Goal: Use online tool/utility: Utilize a website feature to perform a specific function

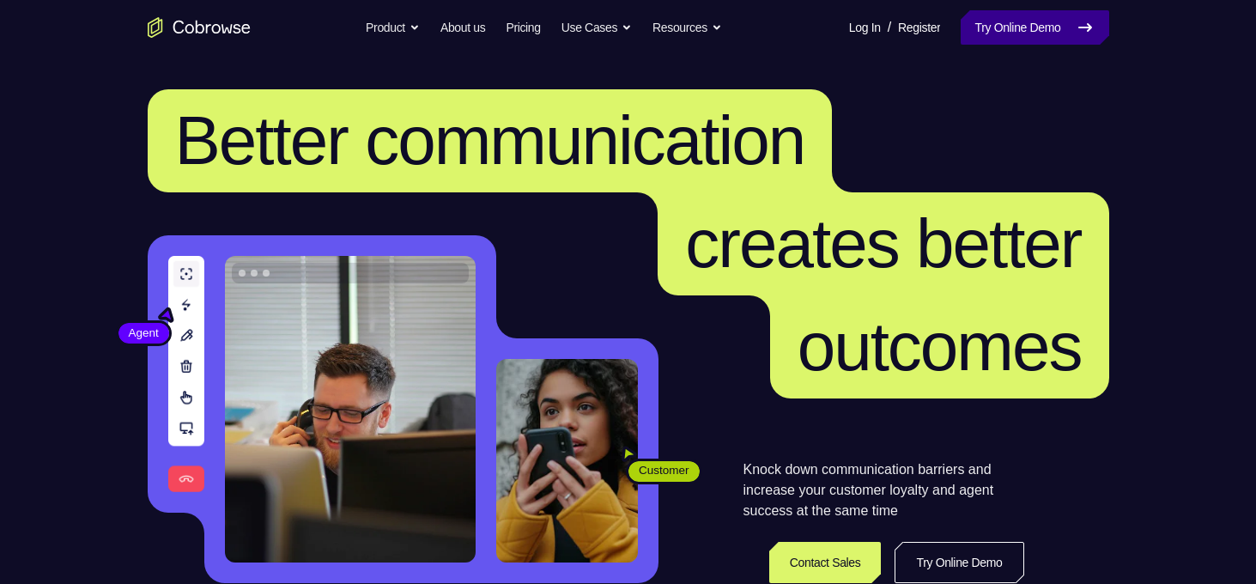
click at [996, 25] on link "Try Online Demo" at bounding box center [1034, 27] width 148 height 34
click at [1026, 33] on link "Try Online Demo" at bounding box center [1034, 27] width 148 height 34
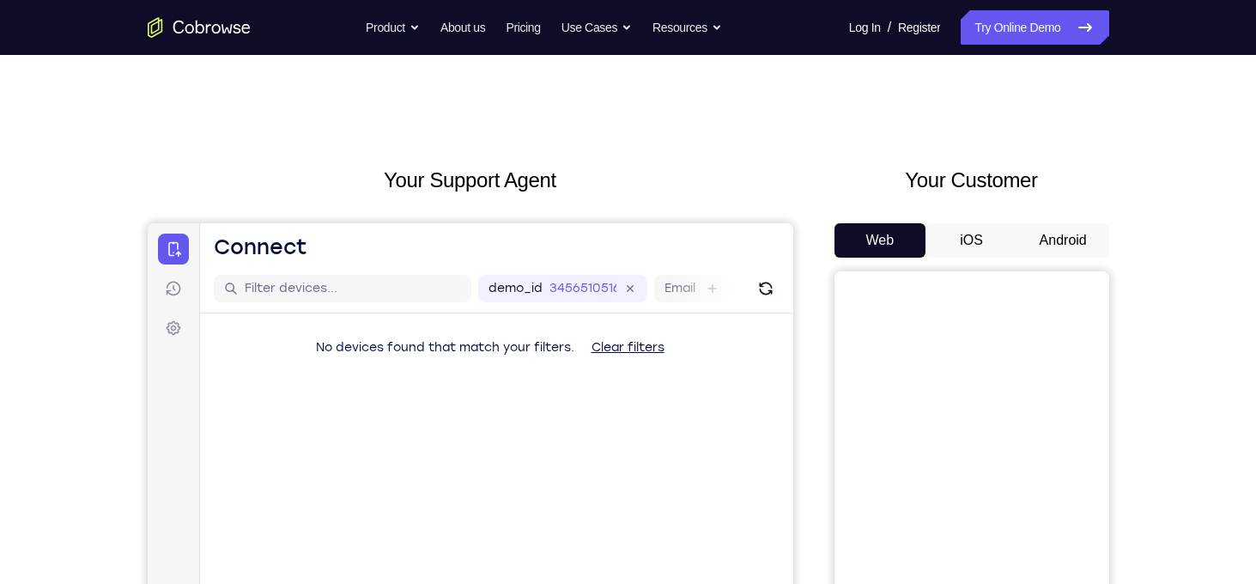
click at [1032, 235] on button "Android" at bounding box center [1063, 240] width 92 height 34
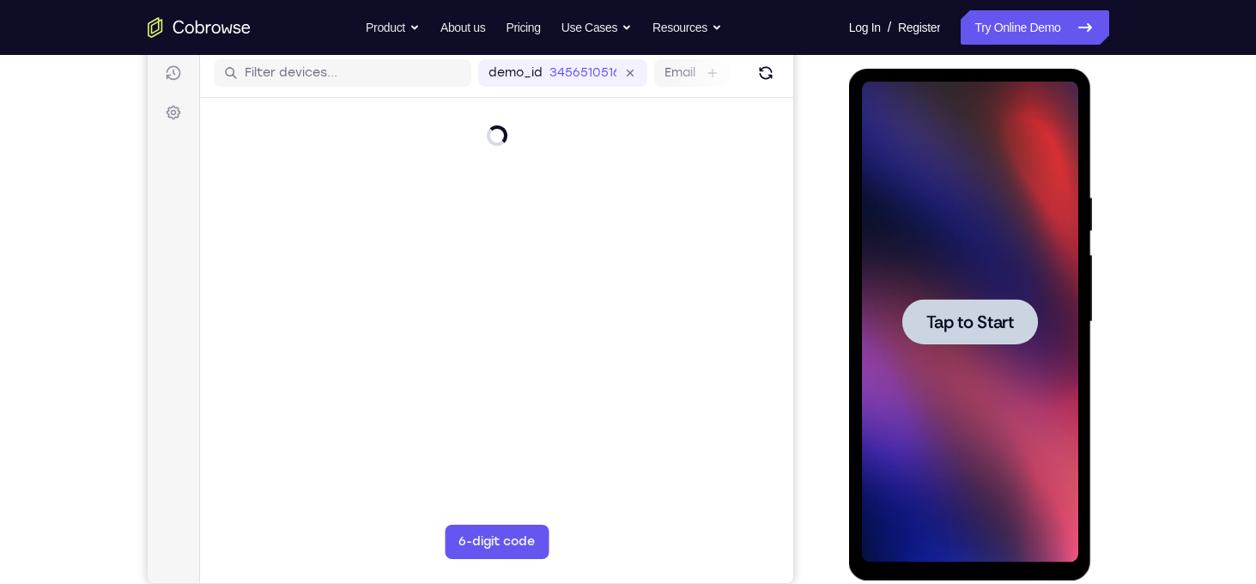
scroll to position [212, 0]
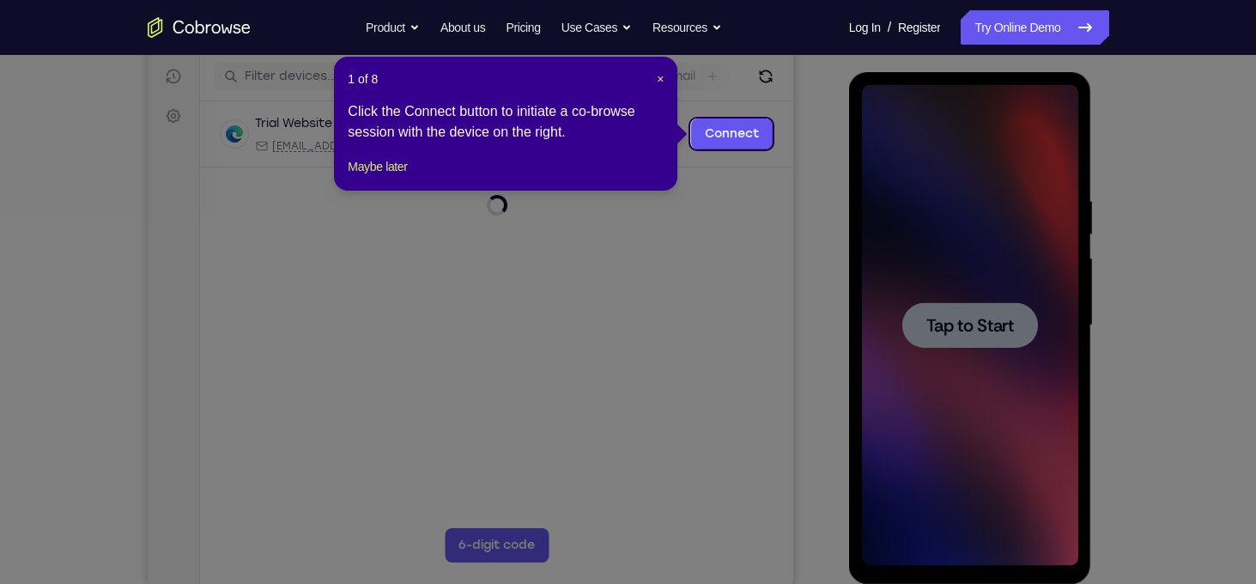
click at [965, 342] on icon at bounding box center [634, 292] width 1268 height 584
click at [660, 79] on span "×" at bounding box center [660, 79] width 7 height 14
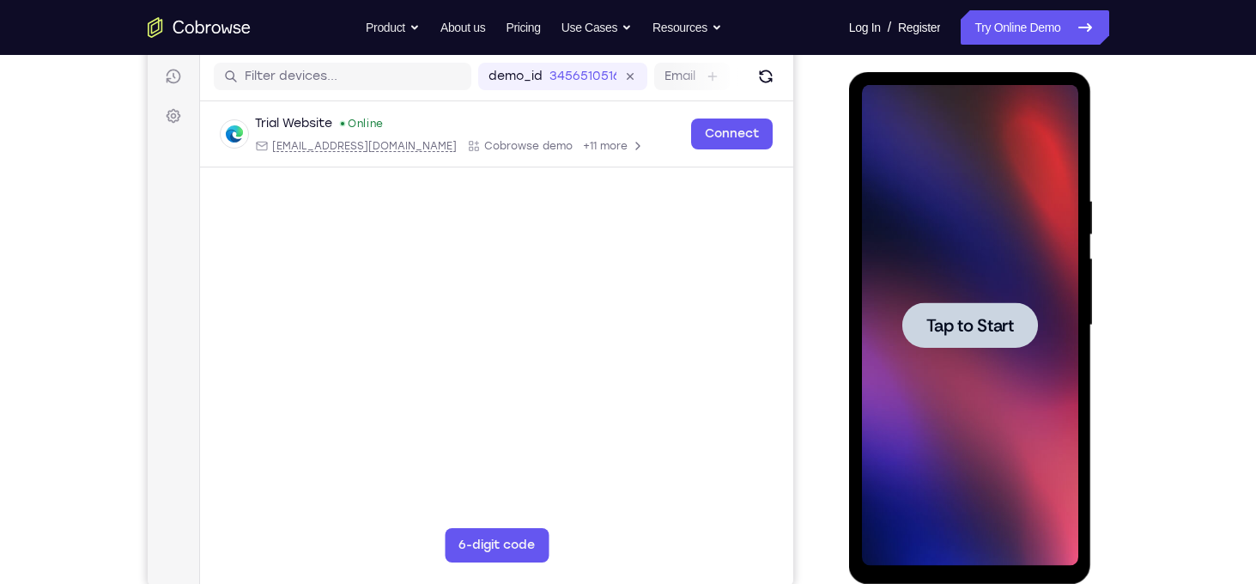
click at [936, 318] on span "Tap to Start" at bounding box center [970, 325] width 88 height 17
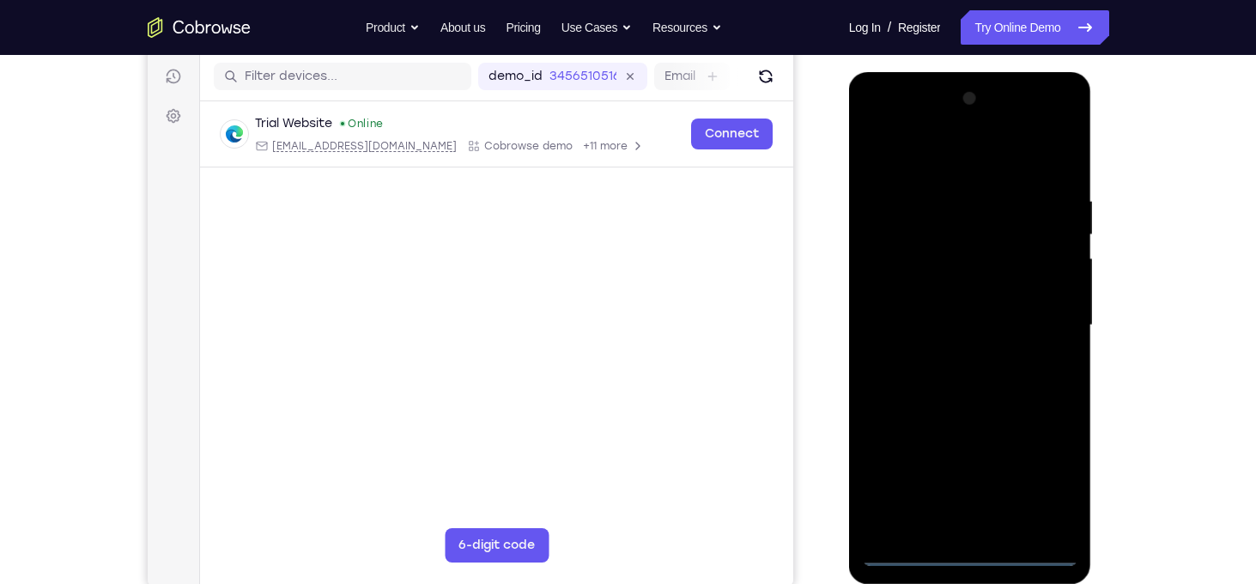
click at [969, 556] on div at bounding box center [970, 325] width 216 height 481
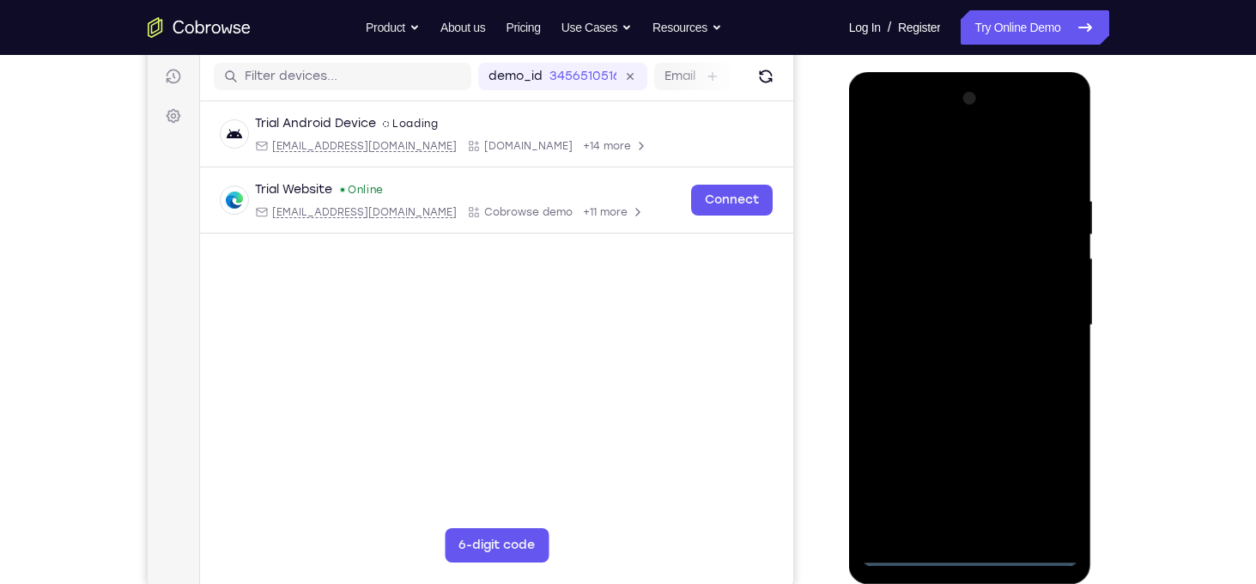
click at [1044, 474] on div at bounding box center [970, 325] width 216 height 481
click at [881, 117] on div at bounding box center [970, 325] width 216 height 481
click at [1038, 321] on div at bounding box center [970, 325] width 216 height 481
click at [955, 359] on div at bounding box center [970, 325] width 216 height 481
click at [907, 308] on div at bounding box center [970, 325] width 216 height 481
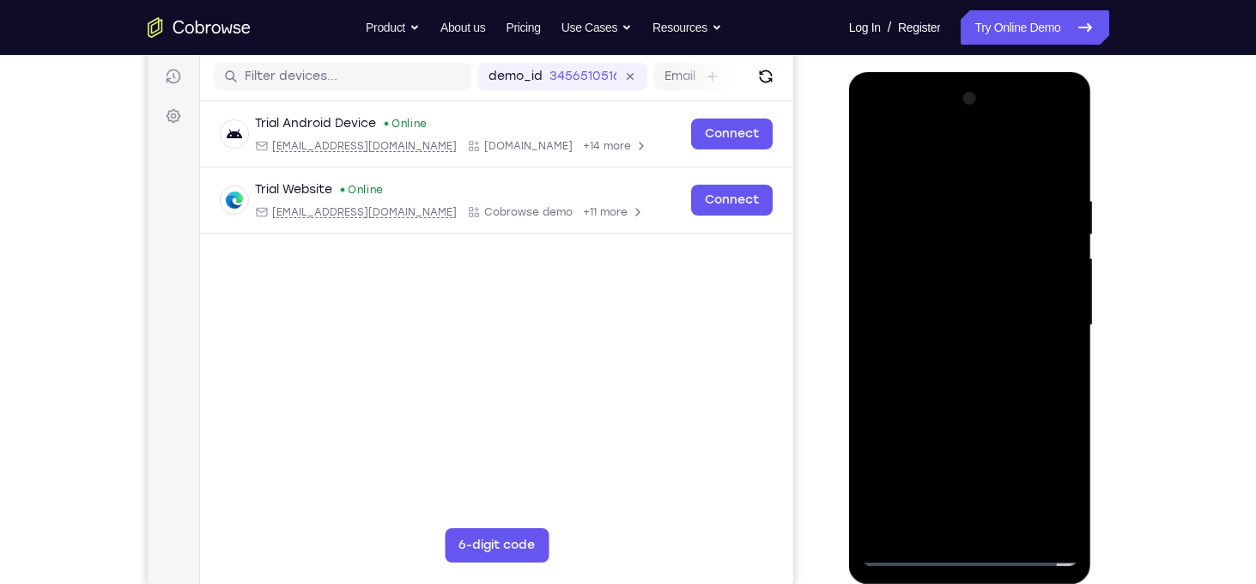
click at [896, 324] on div at bounding box center [970, 325] width 216 height 481
click at [894, 390] on div at bounding box center [970, 325] width 216 height 481
click at [942, 368] on div at bounding box center [970, 325] width 216 height 481
click at [914, 384] on div at bounding box center [970, 325] width 216 height 481
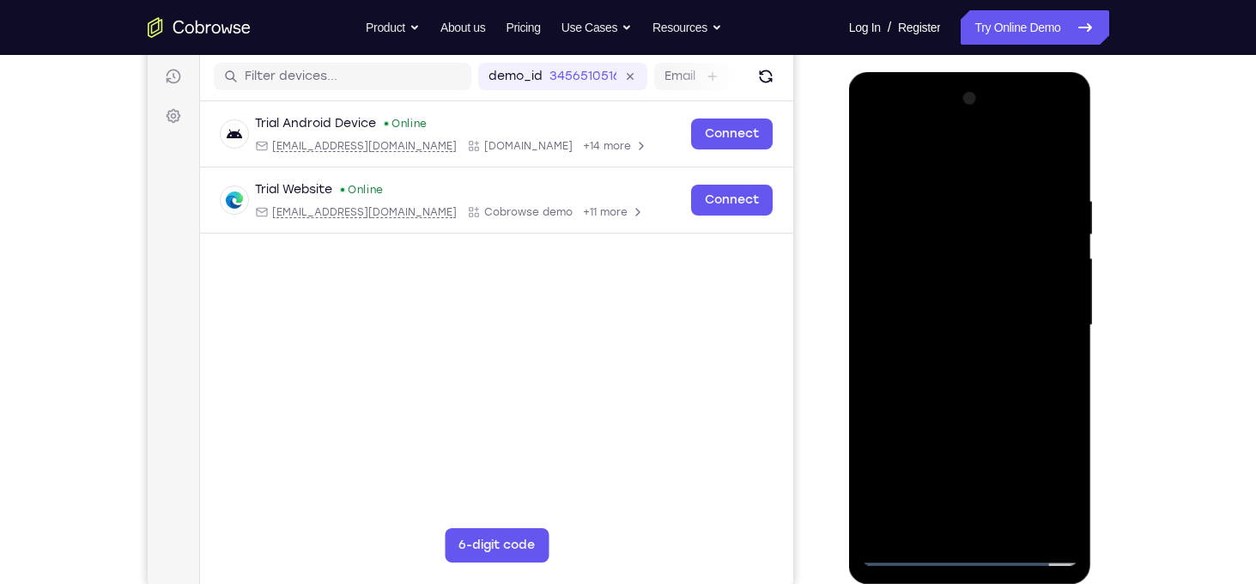
click at [1047, 340] on div at bounding box center [970, 325] width 216 height 481
click at [996, 324] on div at bounding box center [970, 325] width 216 height 481
click at [944, 393] on div at bounding box center [970, 325] width 216 height 481
click at [1046, 159] on div at bounding box center [970, 325] width 216 height 481
click at [1005, 208] on div at bounding box center [970, 325] width 216 height 481
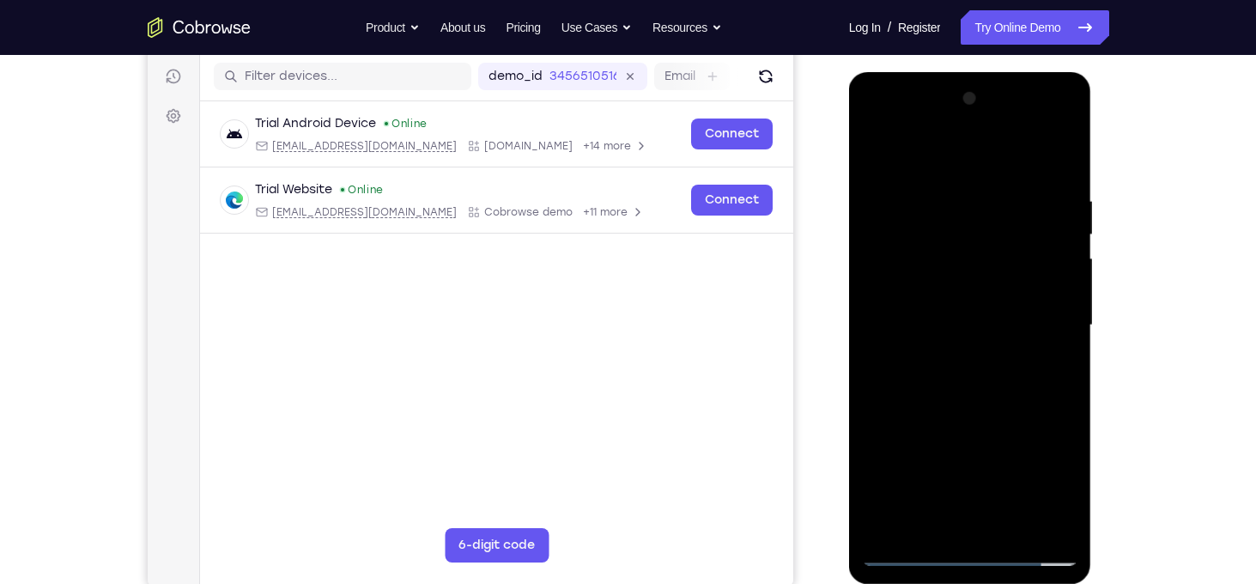
click at [986, 213] on div at bounding box center [970, 325] width 216 height 481
click at [873, 127] on div at bounding box center [970, 325] width 216 height 481
click at [1051, 315] on div at bounding box center [970, 325] width 216 height 481
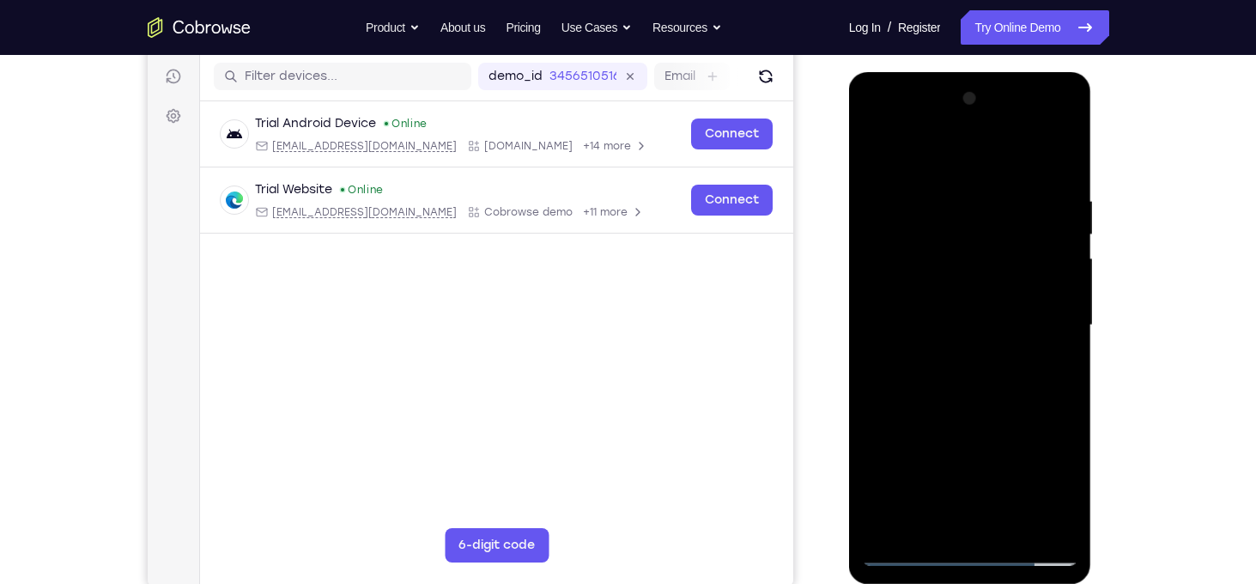
click at [987, 403] on div at bounding box center [970, 325] width 216 height 481
click at [1064, 367] on div at bounding box center [970, 325] width 216 height 481
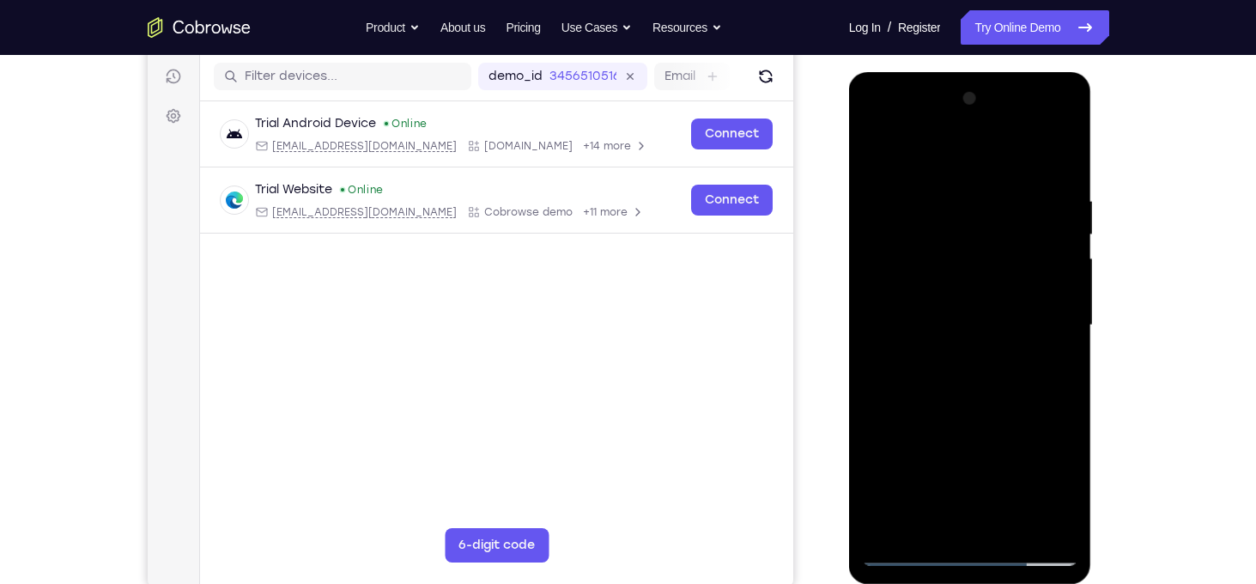
click at [976, 382] on div at bounding box center [970, 325] width 216 height 481
click at [890, 421] on div at bounding box center [970, 325] width 216 height 481
click at [881, 321] on div at bounding box center [970, 325] width 216 height 481
click at [900, 319] on div at bounding box center [970, 325] width 216 height 481
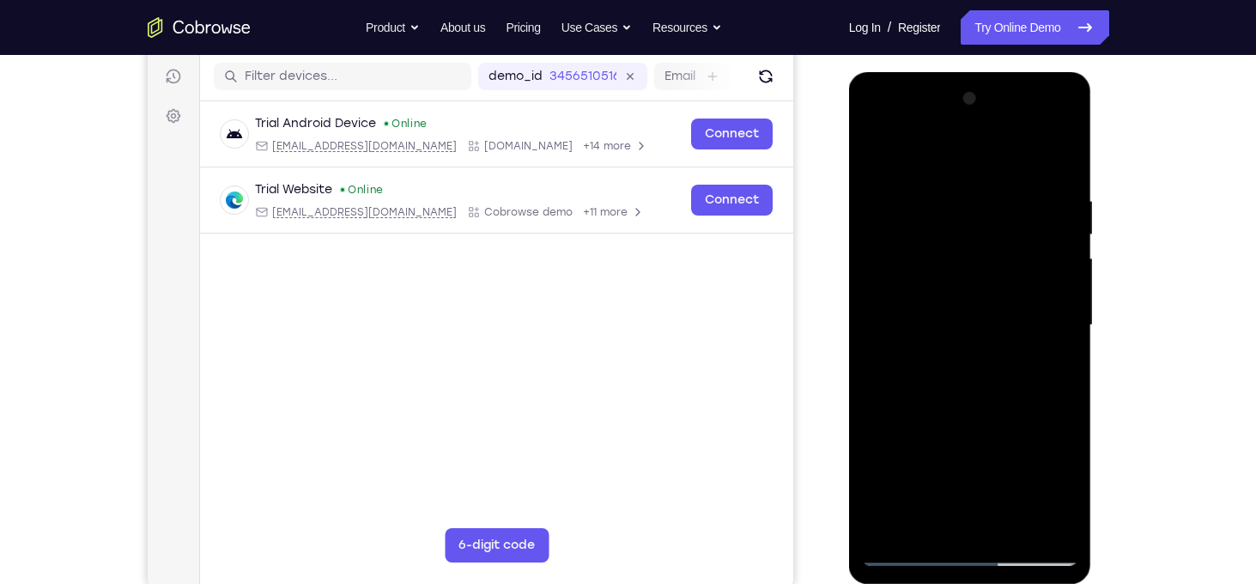
drag, startPoint x: 900, startPoint y: 319, endPoint x: 1008, endPoint y: 329, distance: 108.5
click at [1008, 329] on div at bounding box center [970, 325] width 216 height 481
click at [972, 358] on div at bounding box center [970, 325] width 216 height 481
click at [877, 149] on div at bounding box center [970, 325] width 216 height 481
click at [1073, 188] on div at bounding box center [970, 325] width 216 height 481
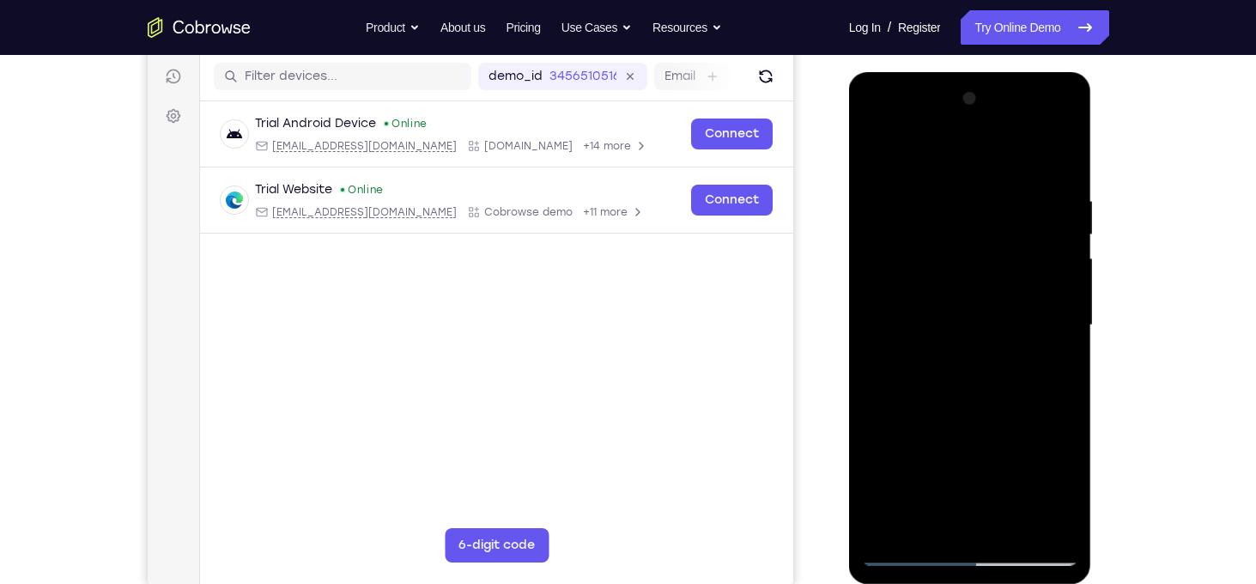
drag, startPoint x: 1073, startPoint y: 188, endPoint x: 1068, endPoint y: 260, distance: 72.3
click at [1068, 260] on div at bounding box center [970, 325] width 216 height 481
drag, startPoint x: 1060, startPoint y: 329, endPoint x: 1068, endPoint y: 242, distance: 87.1
click at [1068, 242] on div at bounding box center [970, 325] width 216 height 481
drag, startPoint x: 1038, startPoint y: 343, endPoint x: 1041, endPoint y: 295, distance: 48.2
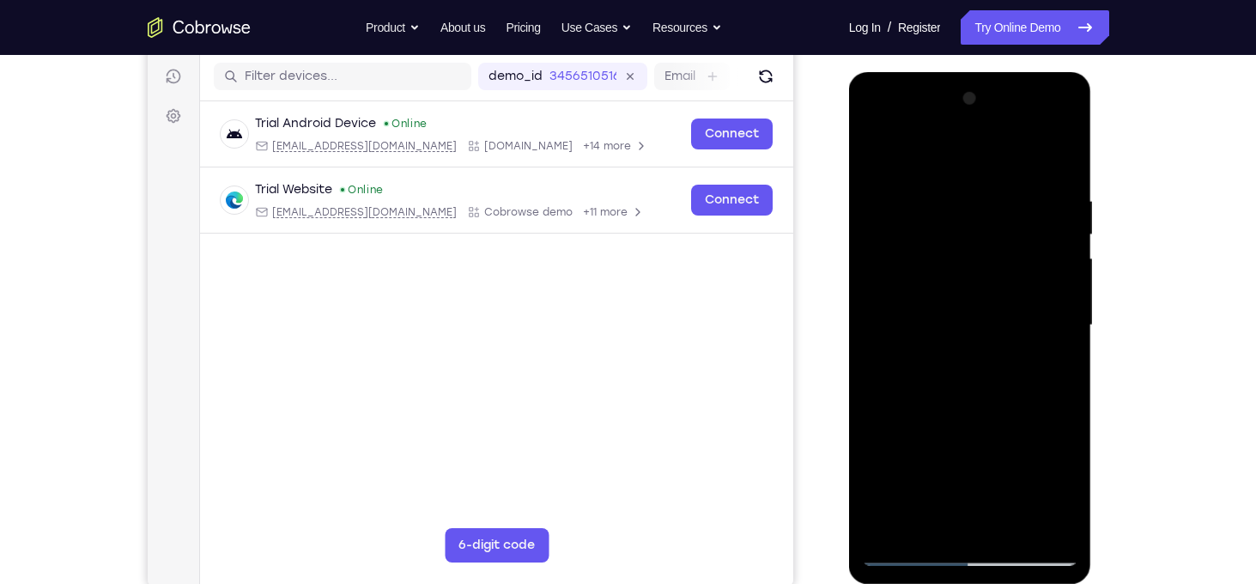
click at [1041, 295] on div at bounding box center [970, 325] width 216 height 481
drag, startPoint x: 1048, startPoint y: 403, endPoint x: 1054, endPoint y: 245, distance: 158.0
click at [1054, 245] on div at bounding box center [970, 325] width 216 height 481
click at [1060, 151] on div at bounding box center [970, 325] width 216 height 481
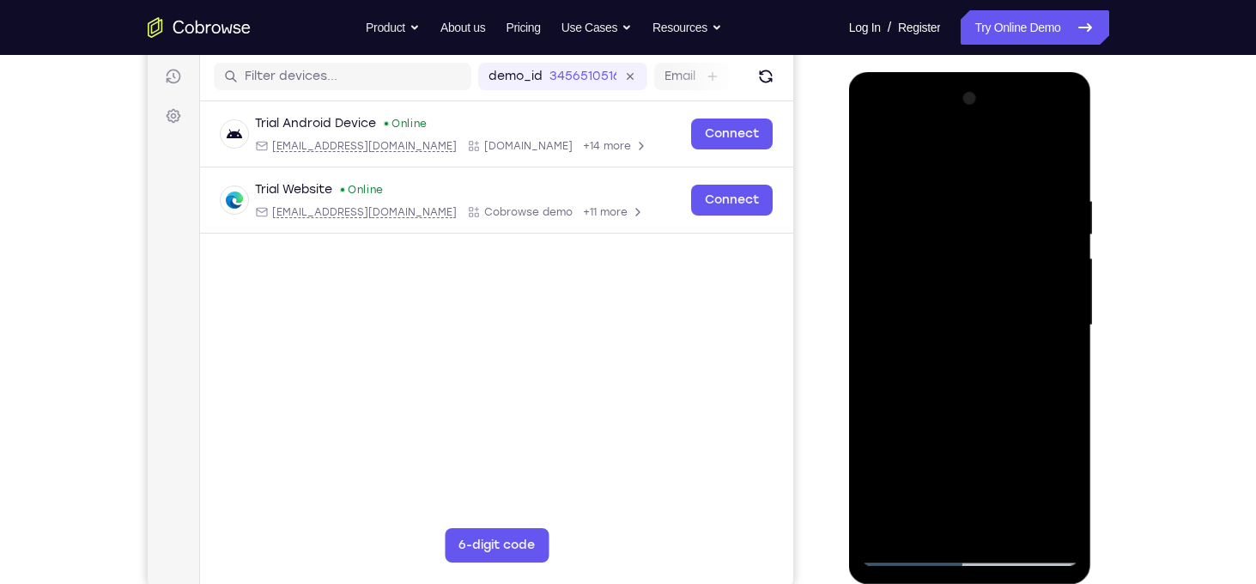
click at [1060, 151] on div at bounding box center [970, 325] width 216 height 481
click at [869, 125] on div at bounding box center [970, 325] width 216 height 481
click at [870, 127] on div at bounding box center [970, 325] width 216 height 481
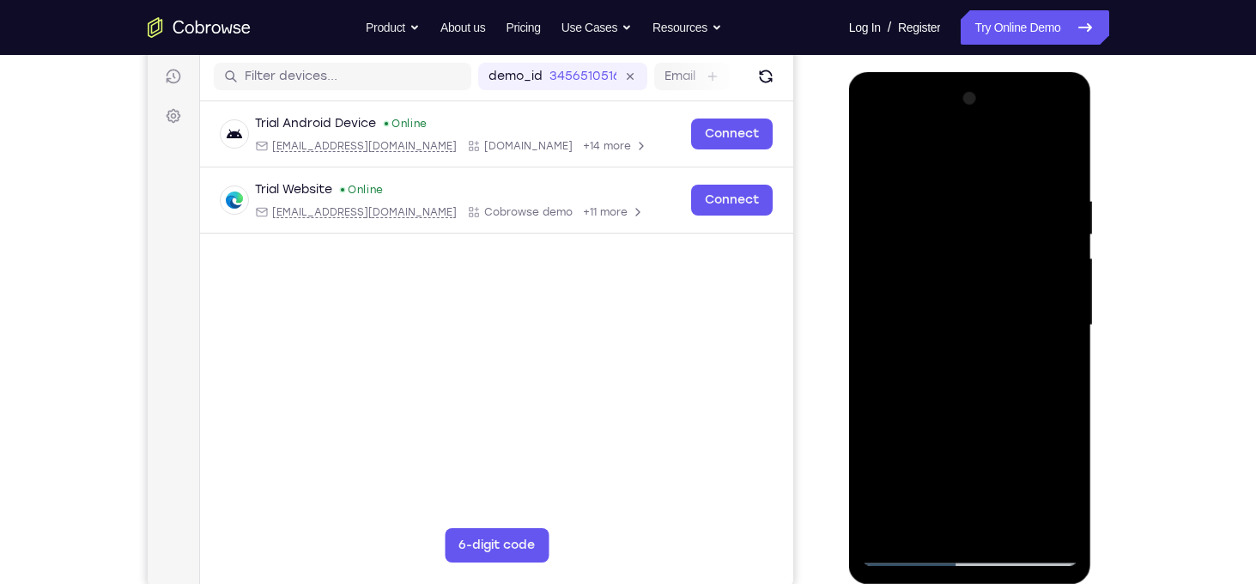
click at [870, 127] on div at bounding box center [970, 325] width 216 height 481
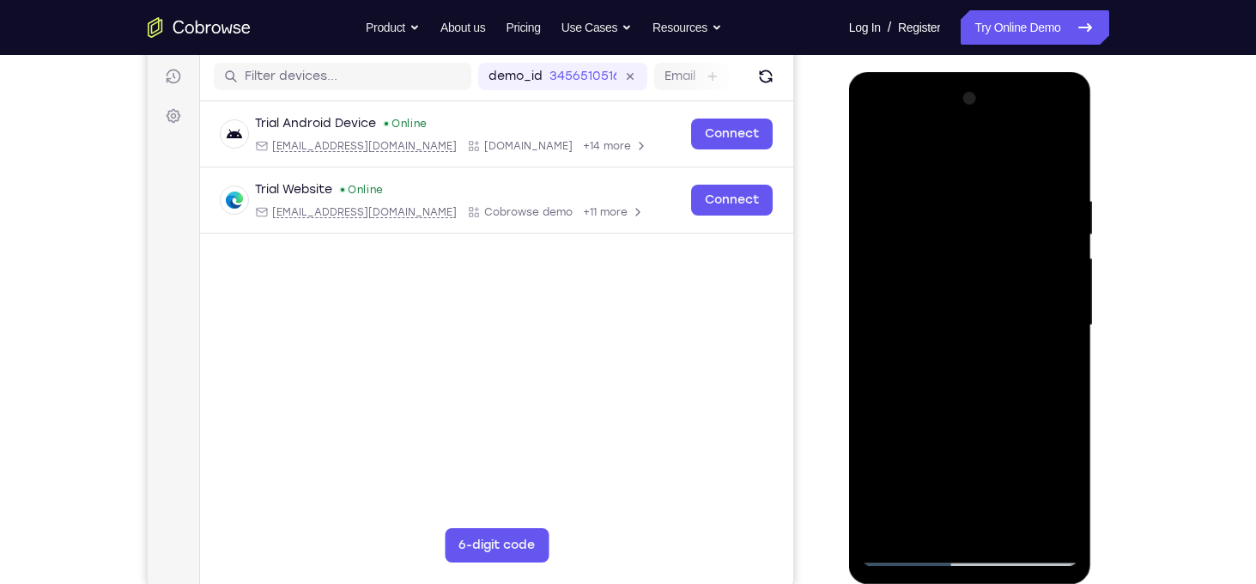
click at [1066, 331] on div at bounding box center [970, 325] width 216 height 481
click at [898, 276] on div at bounding box center [970, 325] width 216 height 481
click at [939, 185] on div at bounding box center [970, 325] width 216 height 481
click at [1068, 221] on div at bounding box center [970, 325] width 216 height 481
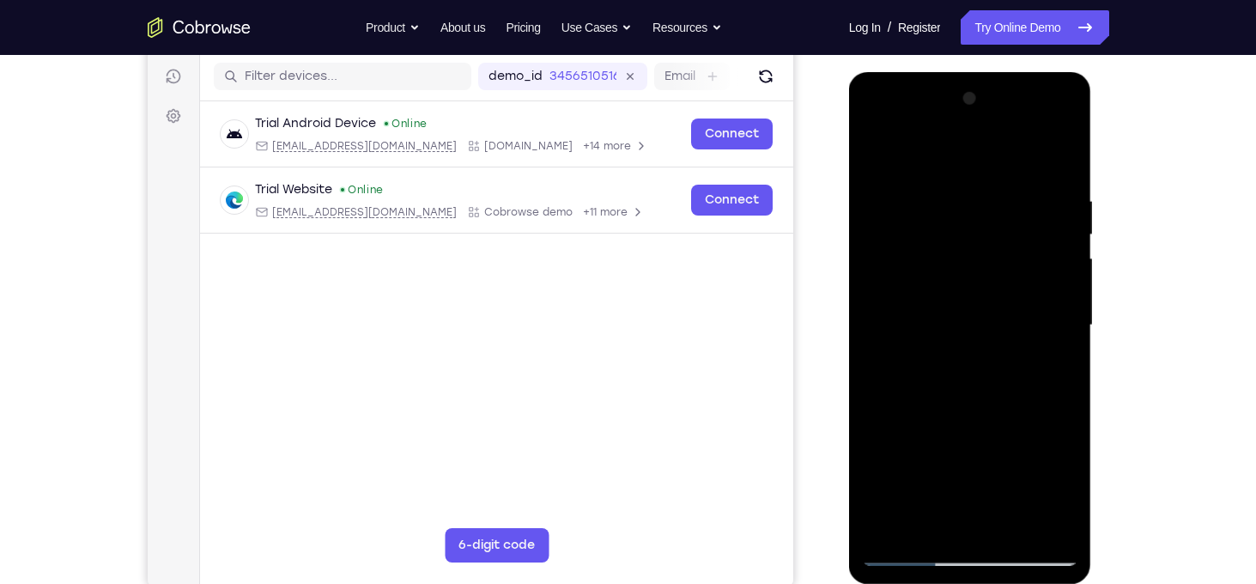
click at [1034, 518] on div at bounding box center [970, 325] width 216 height 481
click at [1056, 216] on div at bounding box center [970, 325] width 216 height 481
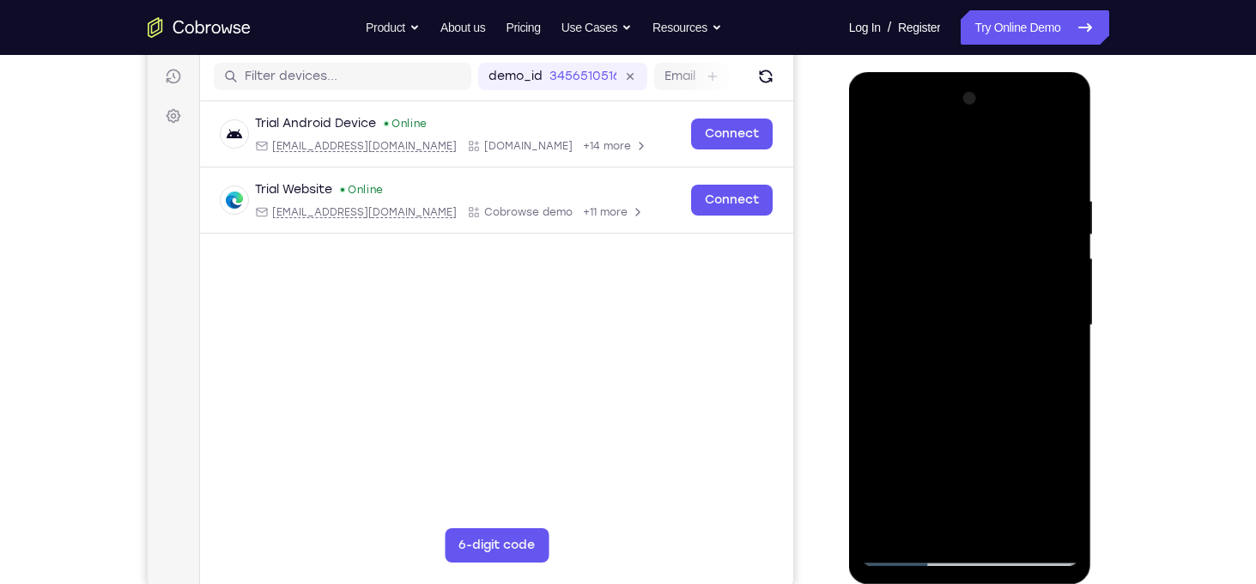
click at [1056, 216] on div at bounding box center [970, 325] width 216 height 481
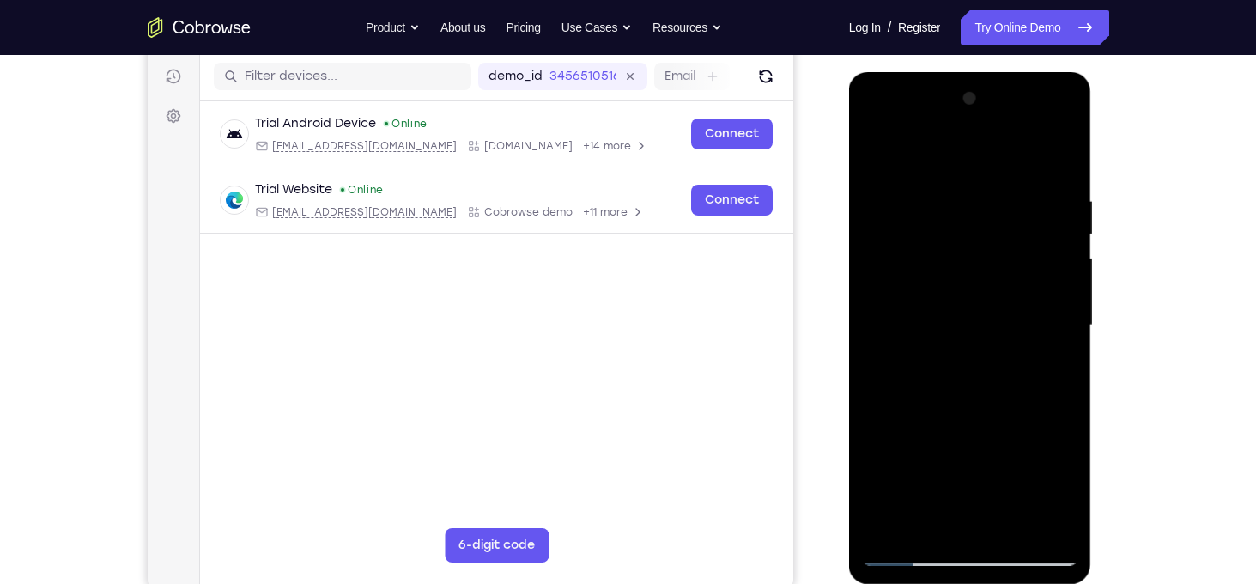
click at [1056, 216] on div at bounding box center [970, 325] width 216 height 481
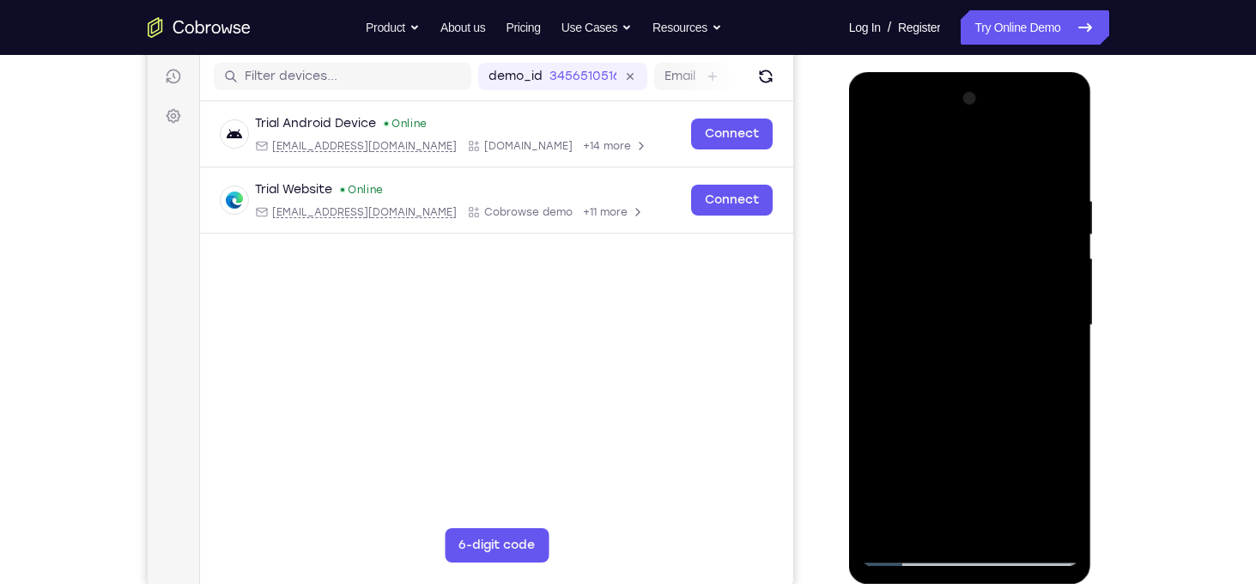
click at [1056, 216] on div at bounding box center [970, 325] width 216 height 481
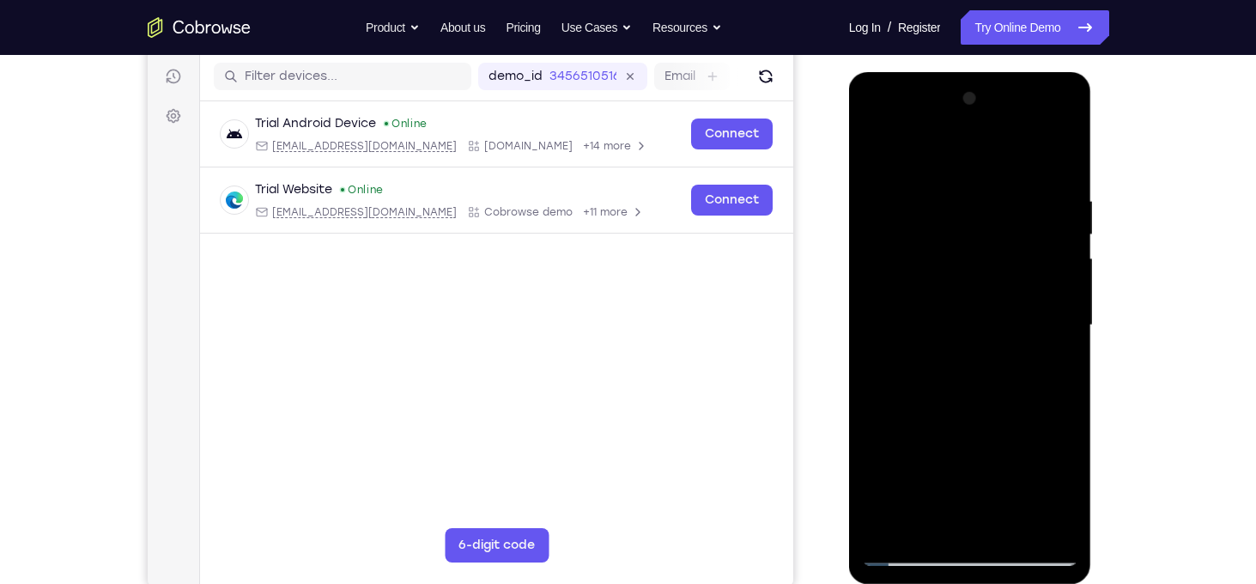
click at [1058, 216] on div at bounding box center [970, 325] width 216 height 481
click at [1067, 229] on div at bounding box center [970, 325] width 216 height 481
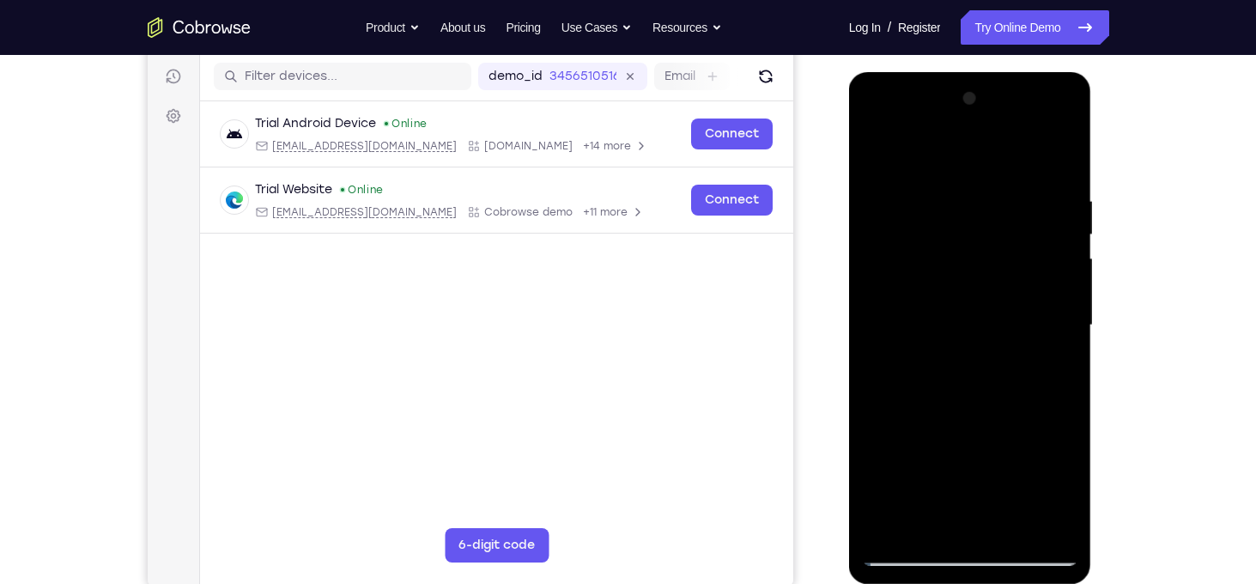
click at [1067, 229] on div at bounding box center [970, 325] width 216 height 481
click at [1053, 226] on div at bounding box center [970, 325] width 216 height 481
